Goal: Task Accomplishment & Management: Manage account settings

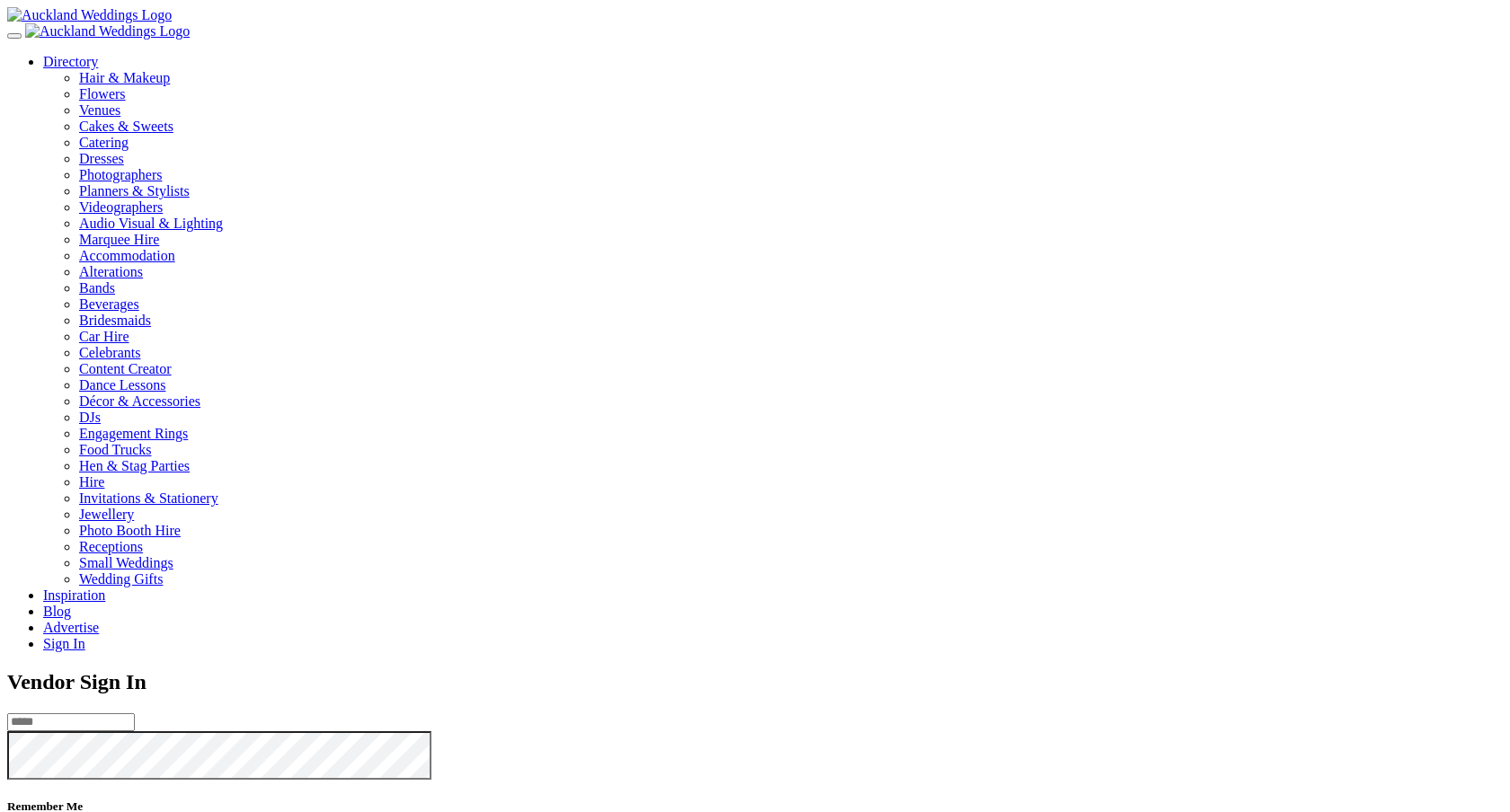
type input "**********"
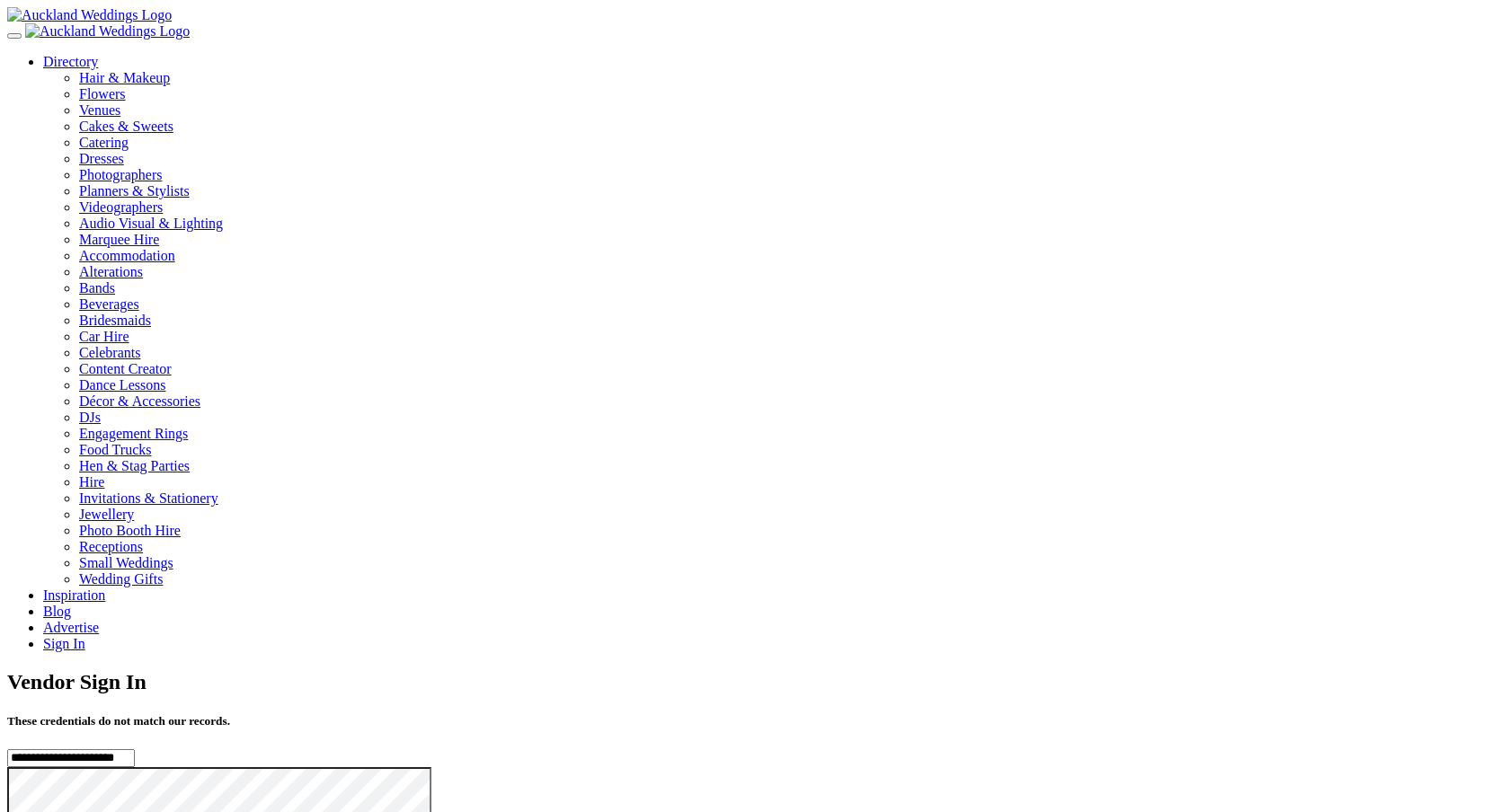
click at [135, 749] on input "**********" at bounding box center [71, 758] width 127 height 18
type input "**********"
